Goal: Information Seeking & Learning: Learn about a topic

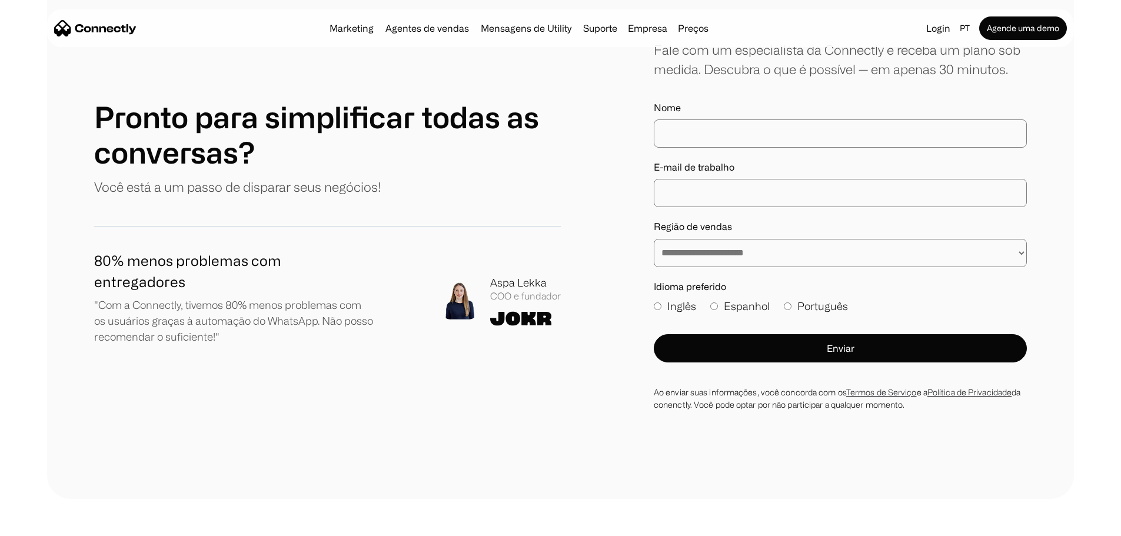
scroll to position [6979, 0]
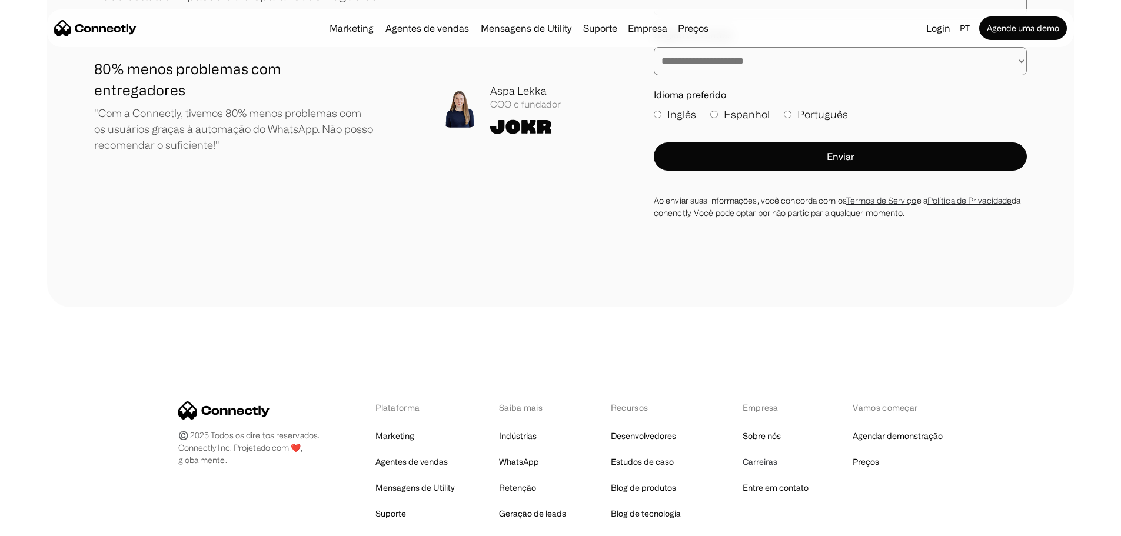
click at [753, 454] on link "Carreiras" at bounding box center [760, 462] width 35 height 16
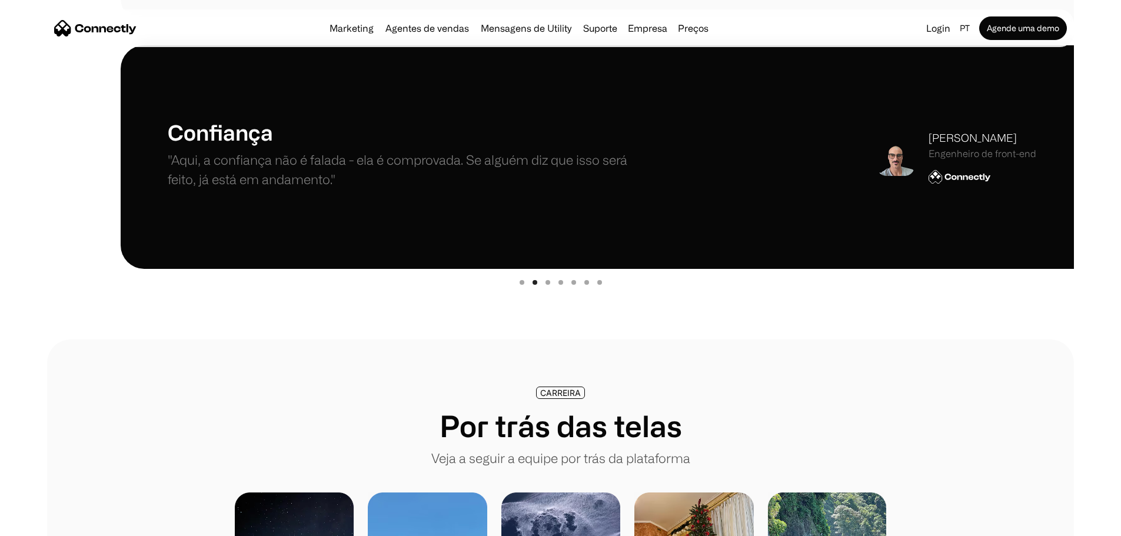
scroll to position [412, 0]
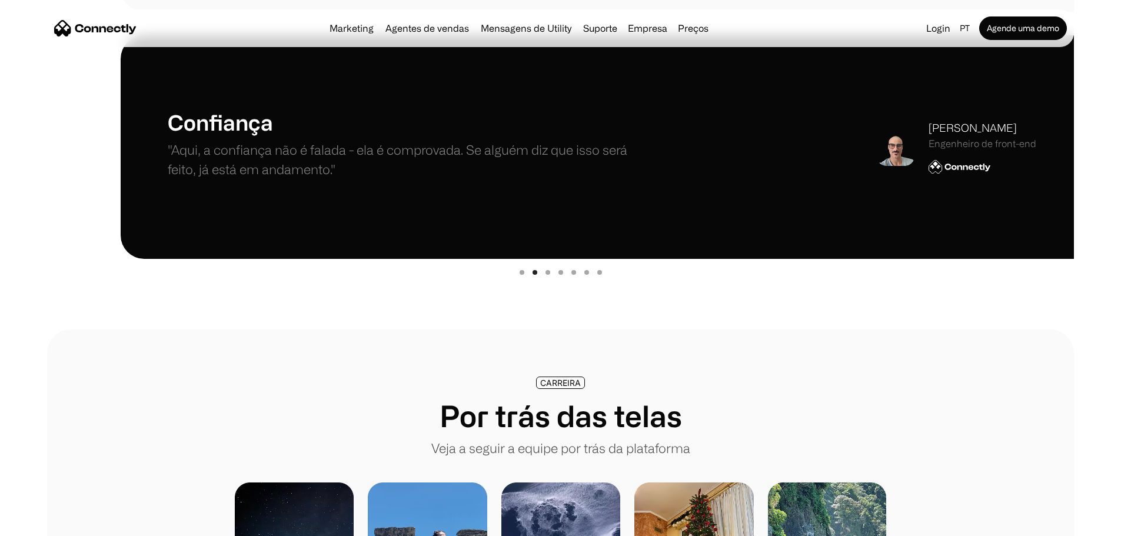
click at [518, 276] on div "carousel" at bounding box center [560, 271] width 1027 height 24
click at [520, 275] on div "Show slide 1 of 7" at bounding box center [522, 272] width 5 height 5
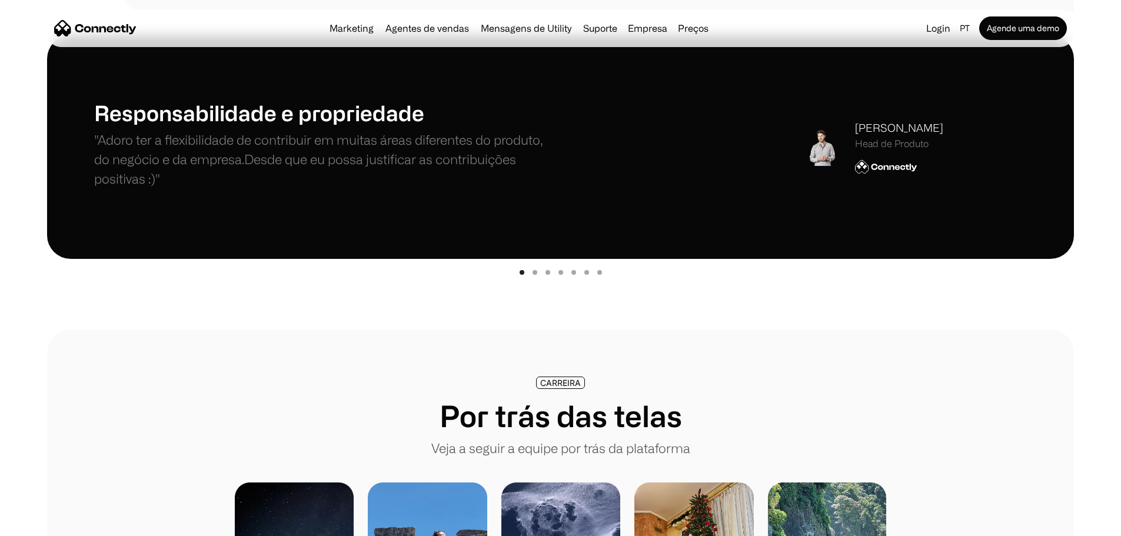
click at [536, 275] on div "Show slide 2 of 7" at bounding box center [535, 272] width 5 height 5
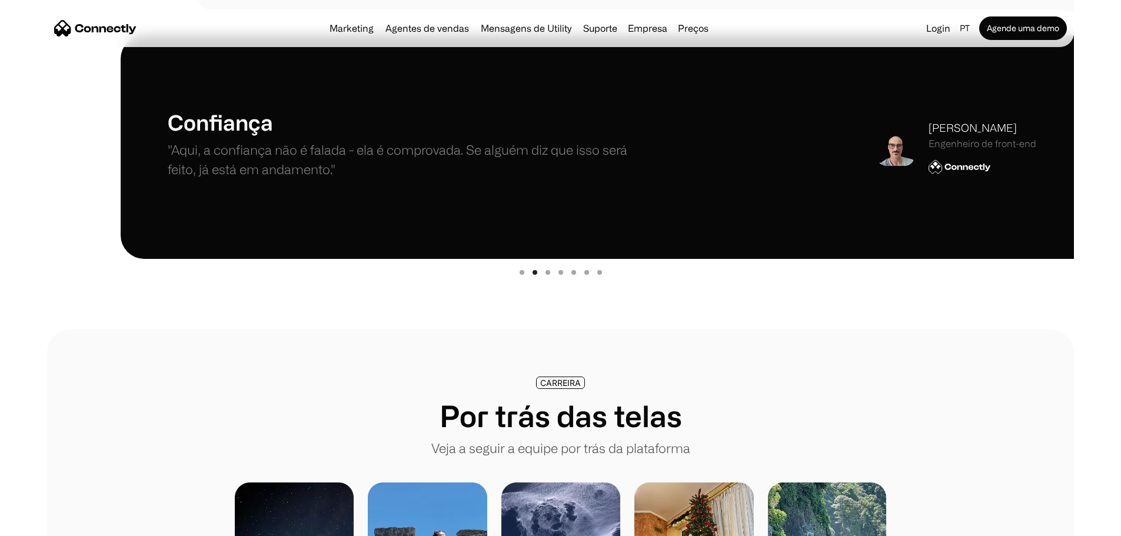
click at [550, 278] on div "carousel" at bounding box center [560, 271] width 1027 height 24
click at [545, 280] on div "carousel" at bounding box center [560, 271] width 1027 height 24
click at [546, 275] on div "Show slide 3 of 7" at bounding box center [548, 272] width 5 height 5
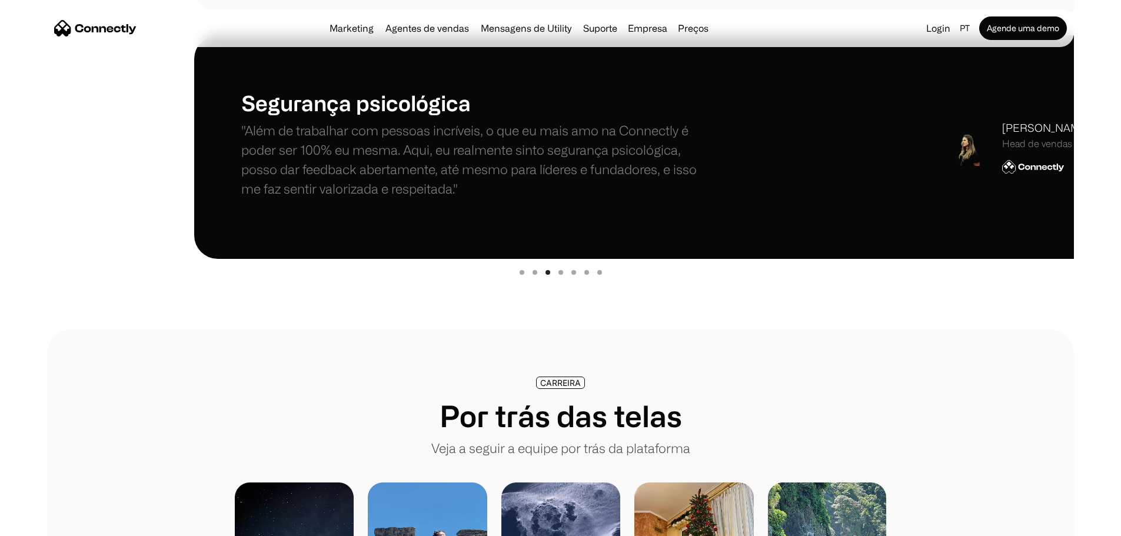
click at [561, 275] on div "Show slide 4 of 7" at bounding box center [561, 272] width 5 height 5
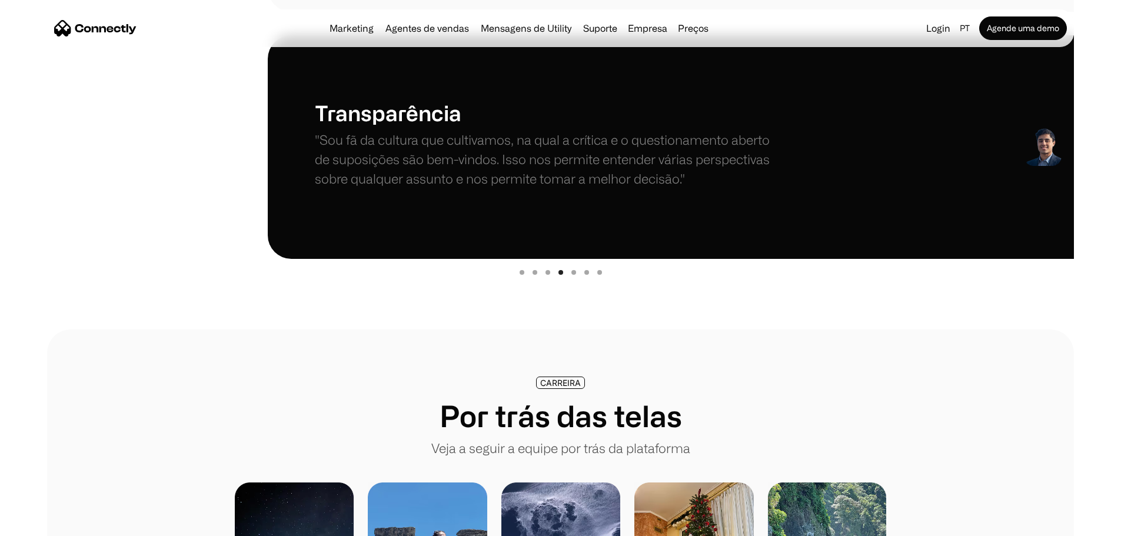
click at [575, 275] on div "Show slide 5 of 7" at bounding box center [573, 272] width 5 height 5
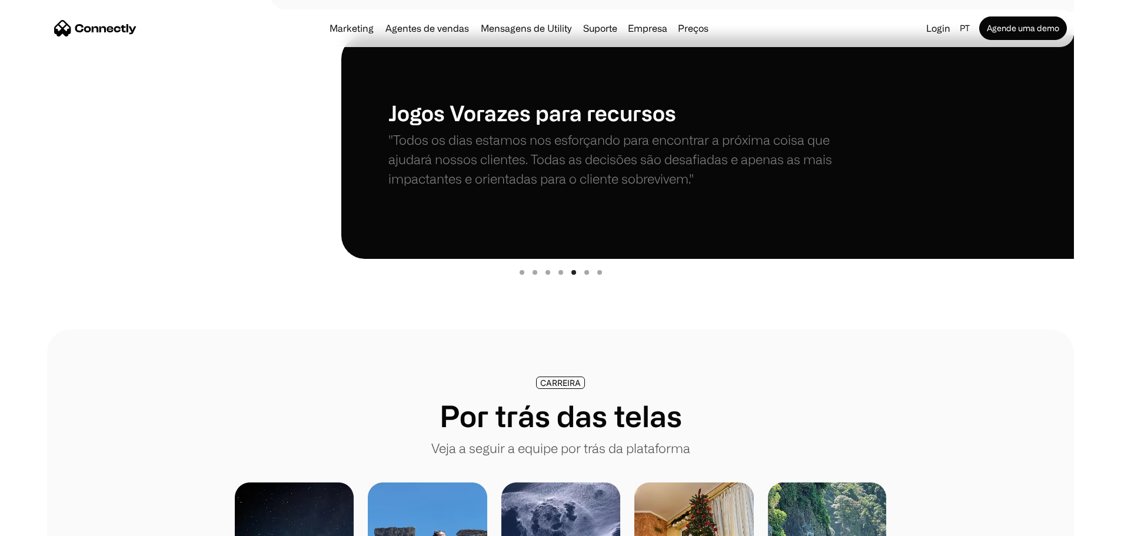
click at [589, 277] on div "carousel" at bounding box center [560, 271] width 1027 height 24
click at [587, 275] on div "Show slide 6 of 7" at bounding box center [586, 272] width 5 height 5
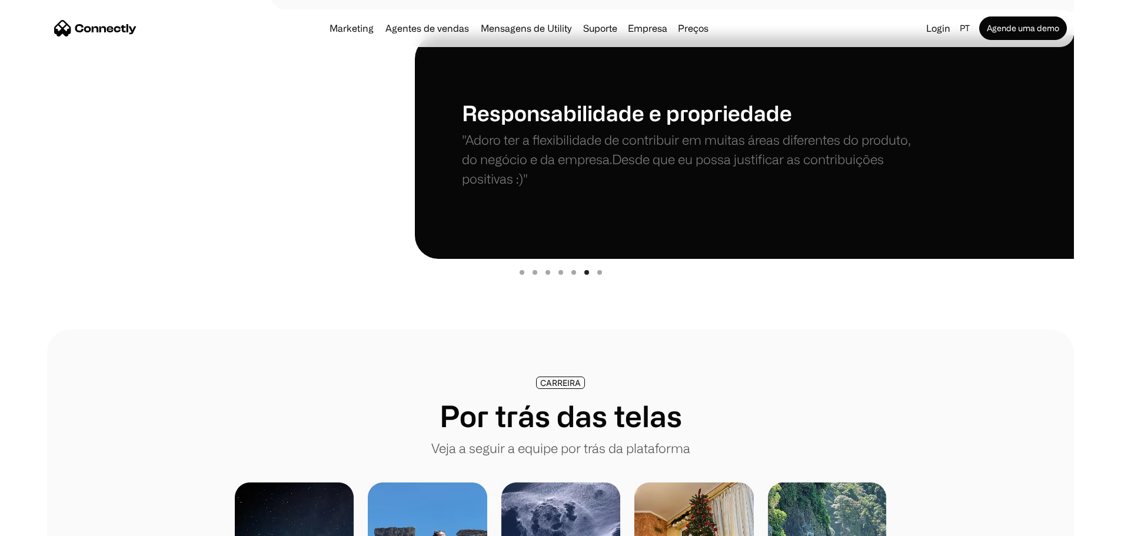
click at [599, 275] on div "Show slide 7 of 7" at bounding box center [599, 272] width 5 height 5
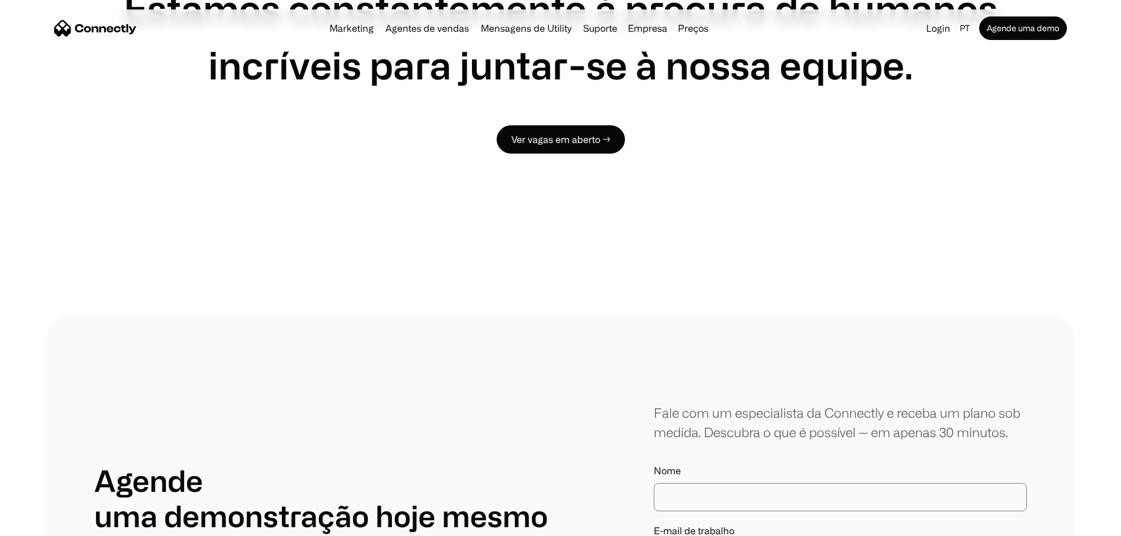
scroll to position [421, 0]
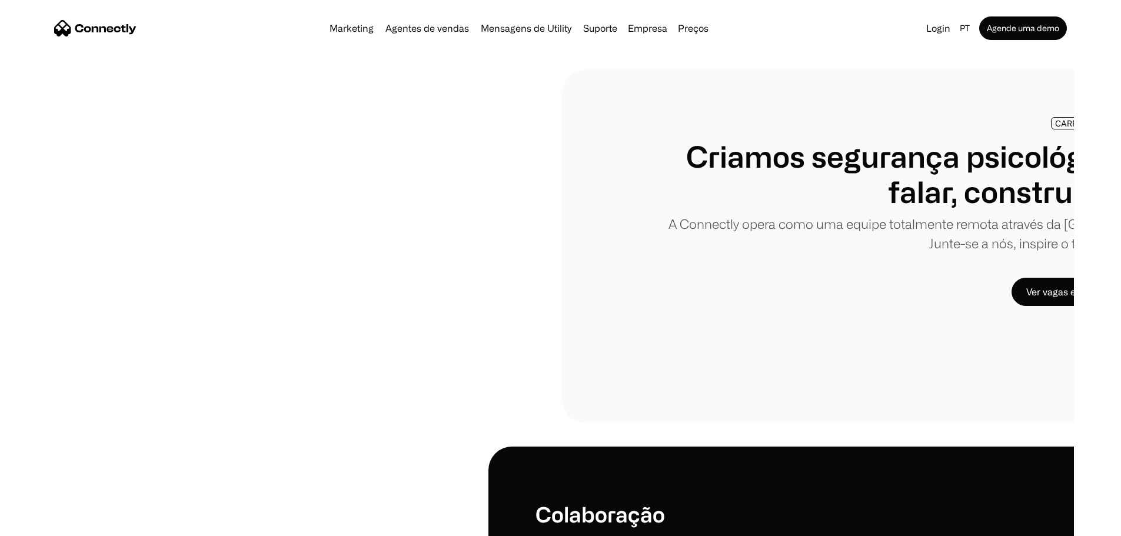
scroll to position [0, 0]
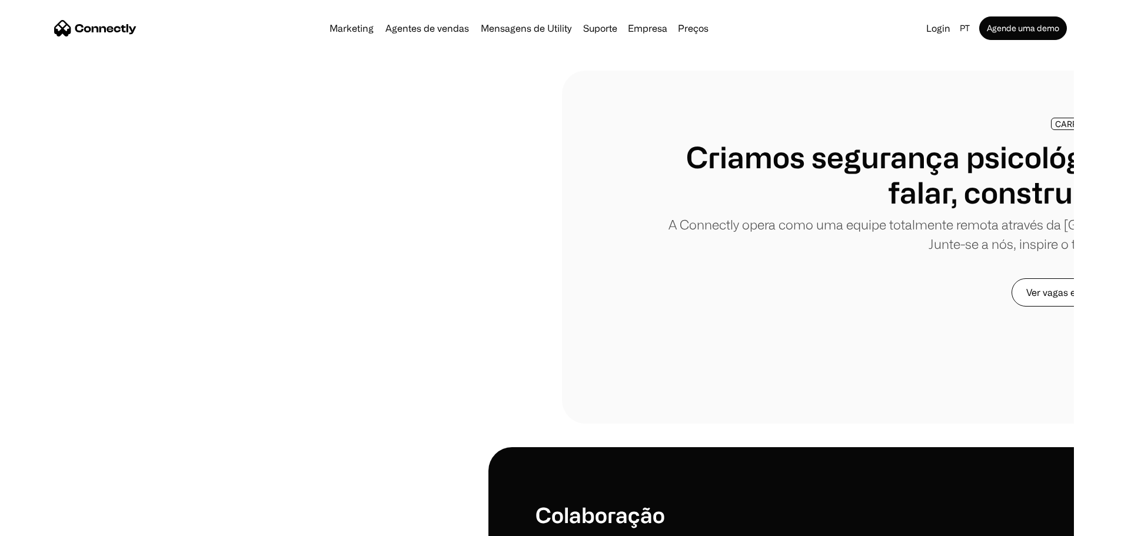
click at [1012, 307] on link "Ver vagas em aberto →" at bounding box center [1076, 292] width 128 height 28
